Goal: Information Seeking & Learning: Find specific page/section

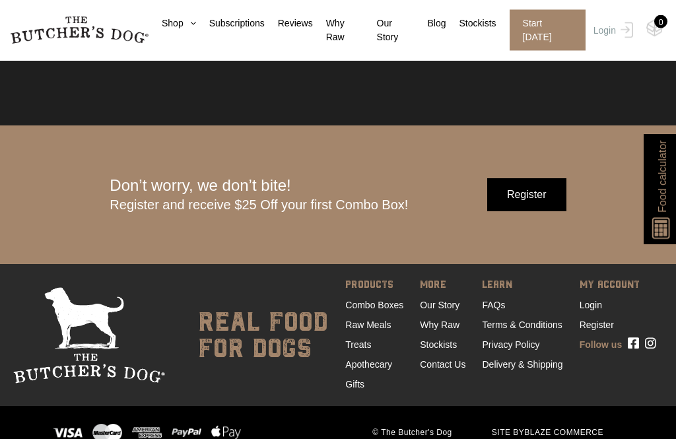
scroll to position [3704, 0]
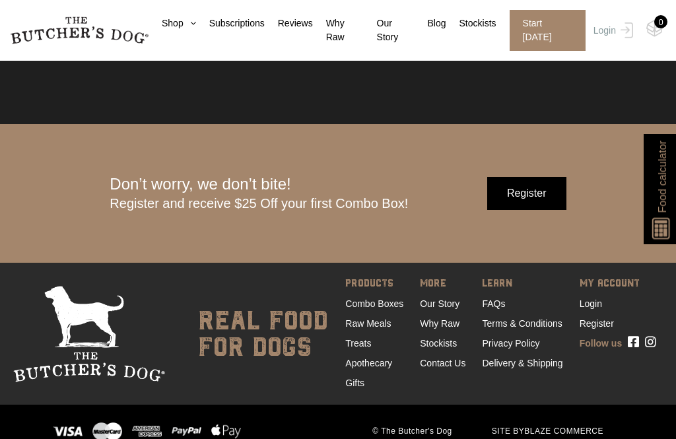
click at [493, 309] on link "FAQs" at bounding box center [493, 303] width 23 height 11
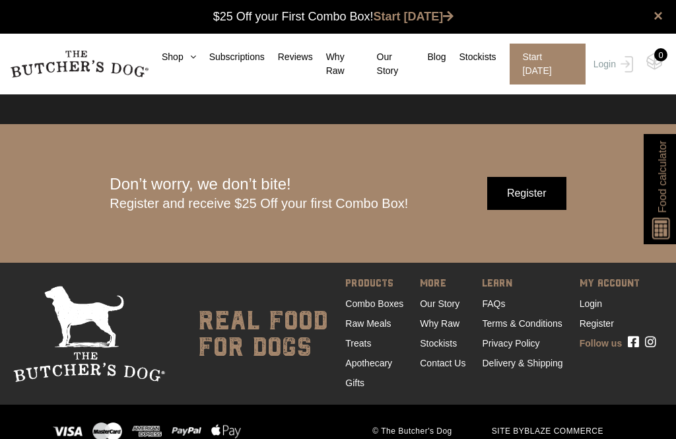
scroll to position [3747, 0]
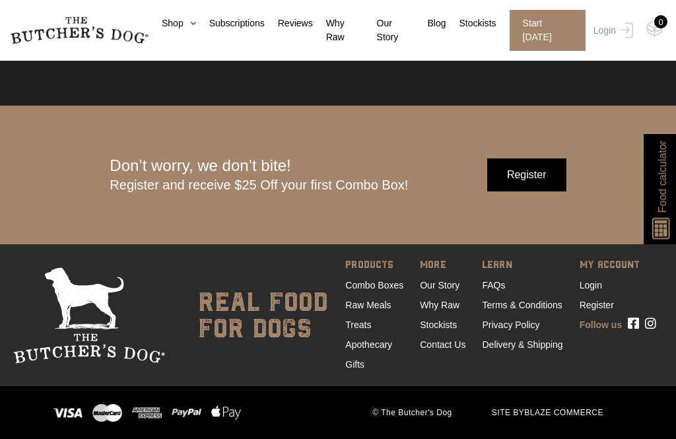
click at [553, 347] on link "Delivery & Shipping" at bounding box center [522, 344] width 81 height 11
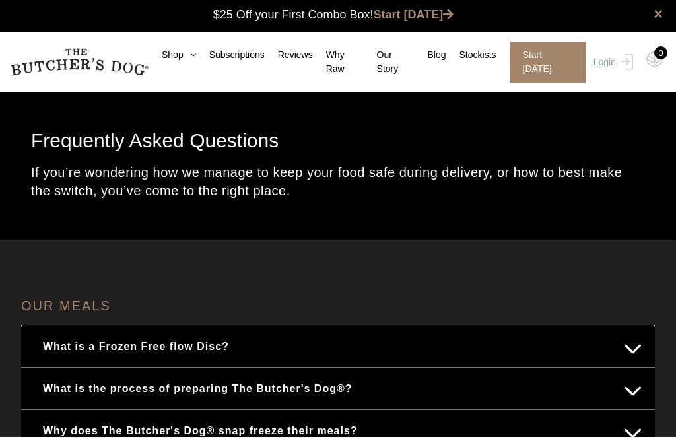
scroll to position [23, 0]
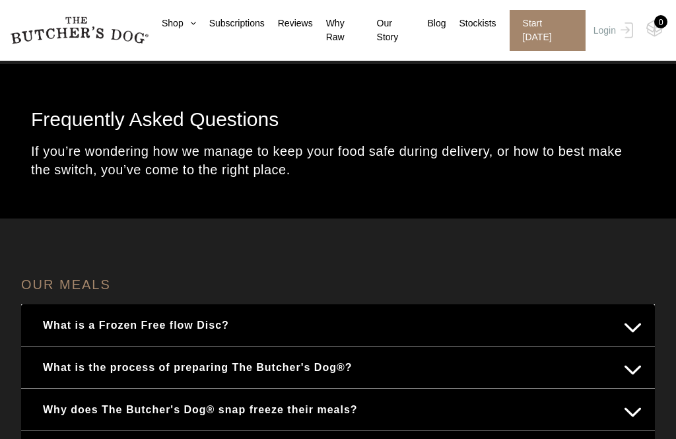
click at [640, 335] on button "What is a Frozen Free flow Disc?" at bounding box center [337, 325] width 607 height 26
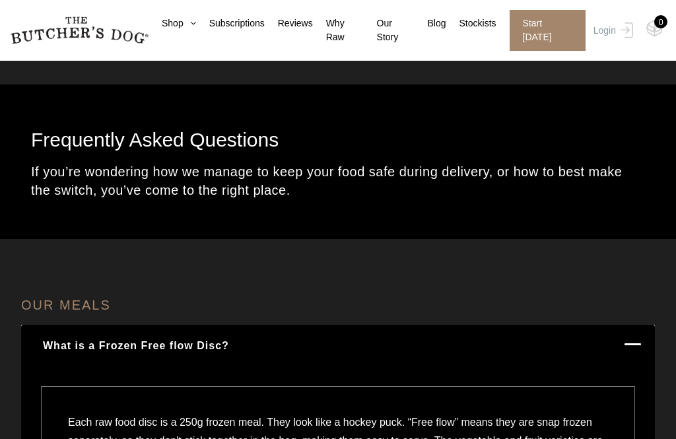
scroll to position [0, 0]
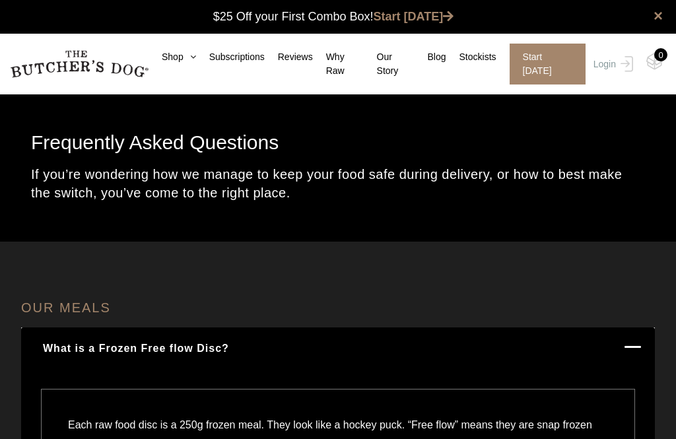
click at [186, 57] on icon at bounding box center [190, 56] width 13 height 9
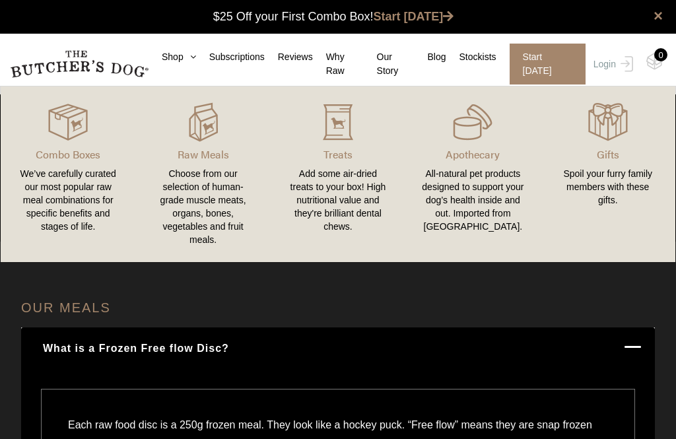
click at [520, 310] on h4 "OUR MEALS" at bounding box center [338, 308] width 634 height 40
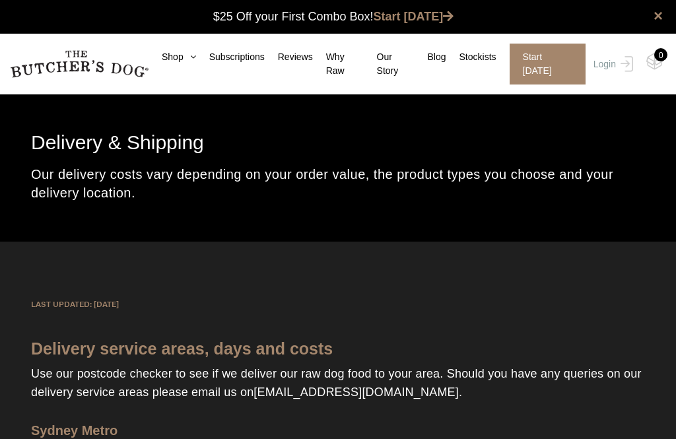
click at [491, 54] on link "Stockists" at bounding box center [471, 57] width 50 height 14
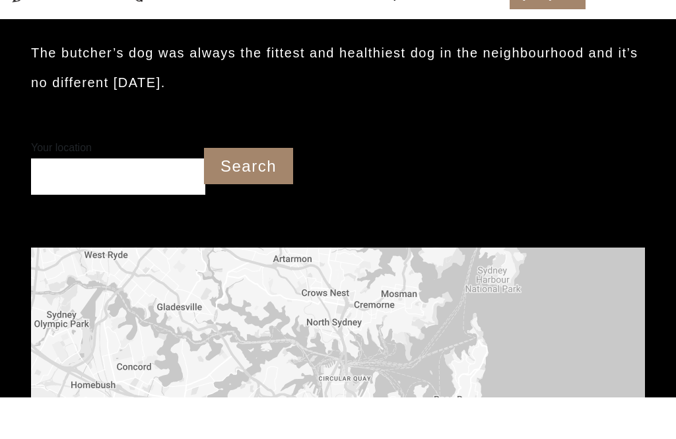
scroll to position [347, 0]
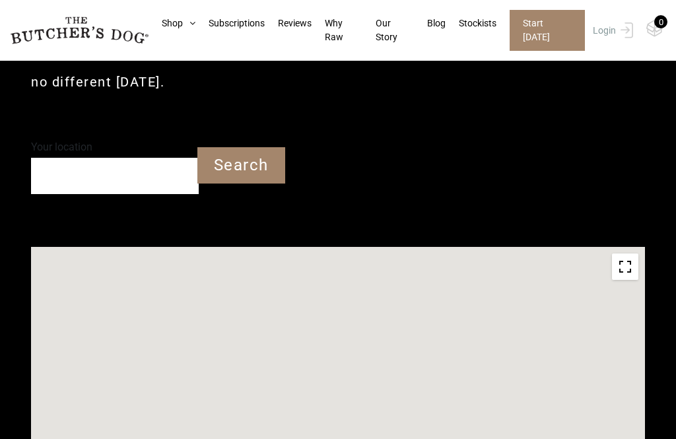
type input "4560"
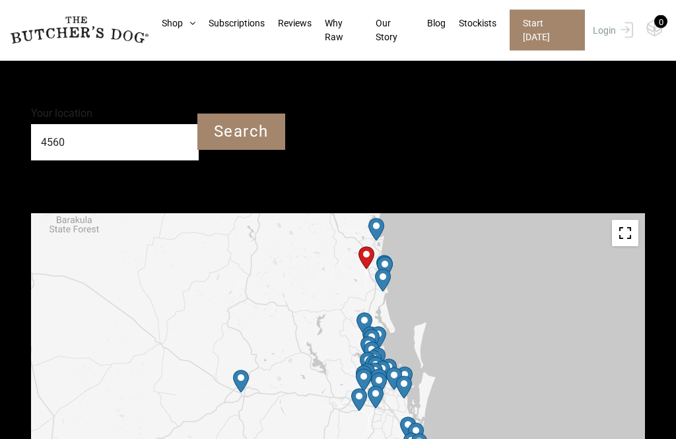
scroll to position [343, 0]
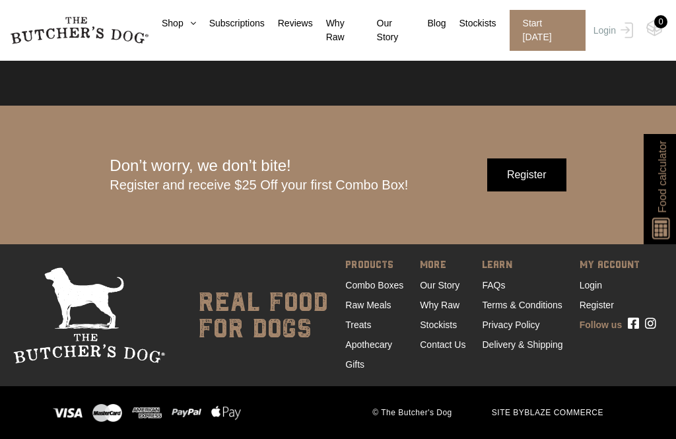
scroll to position [3747, 0]
